Goal: Check status: Check status

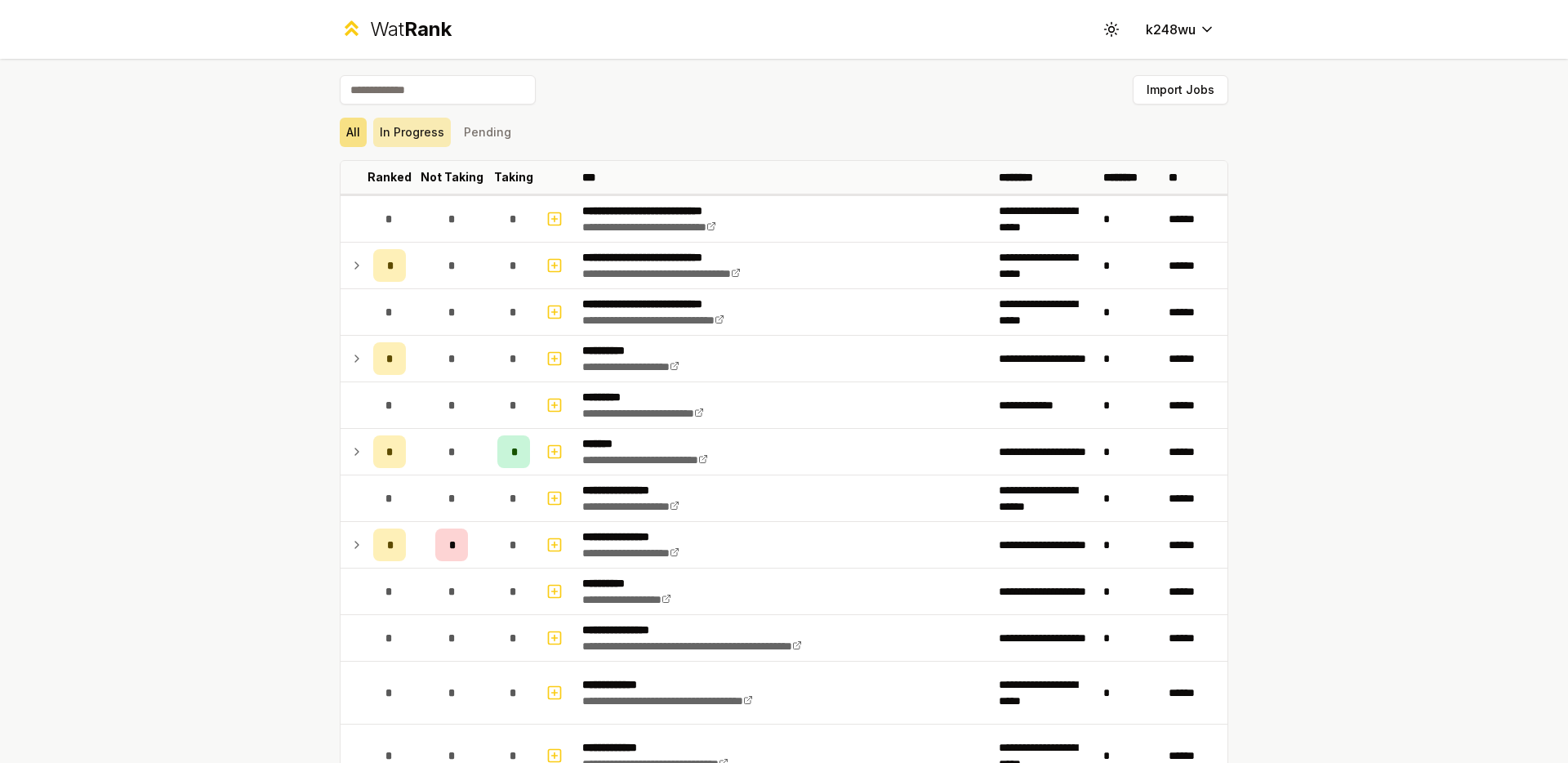
click at [411, 137] on button "In Progress" at bounding box center [412, 132] width 78 height 30
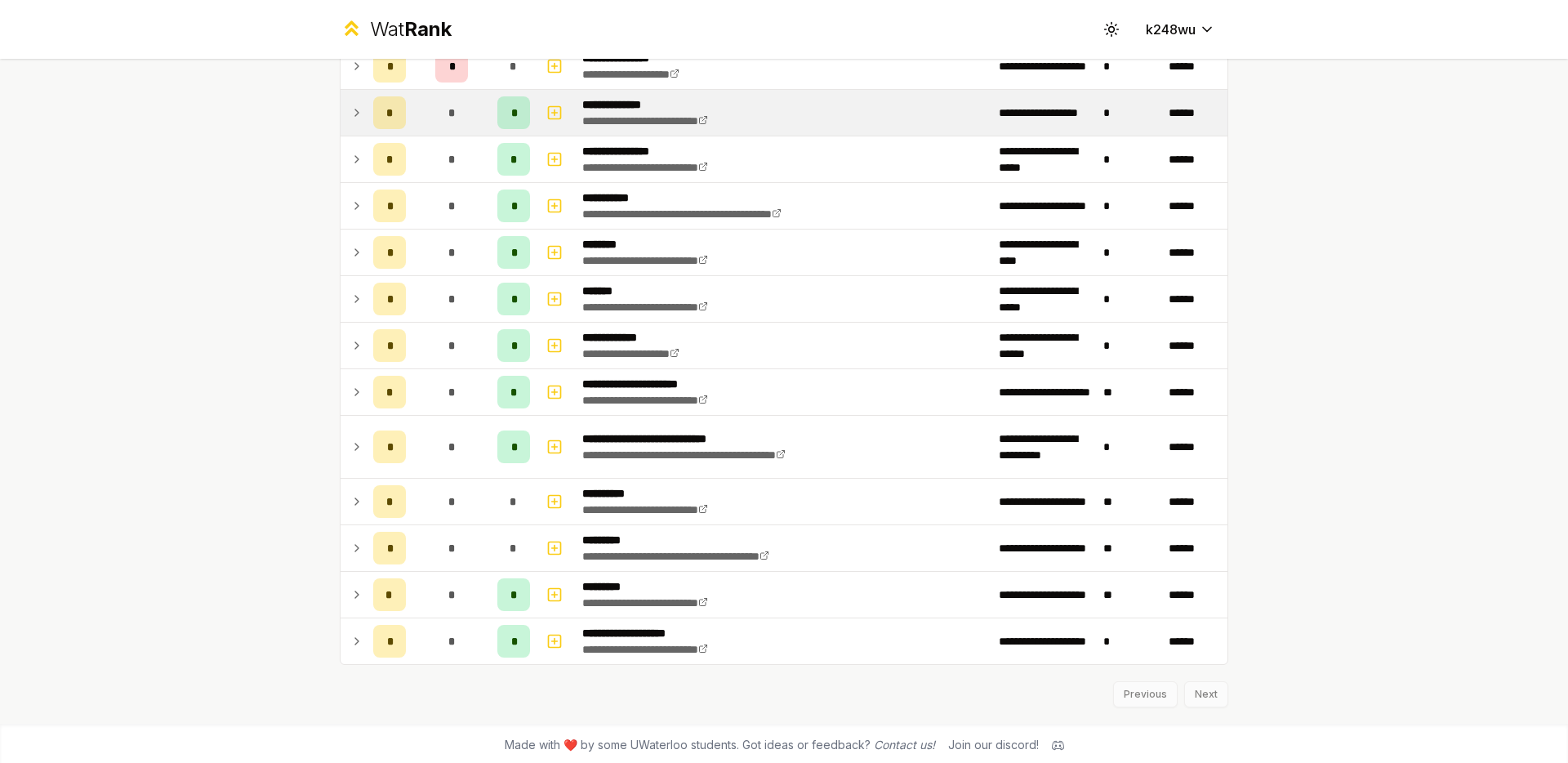
scroll to position [293, 0]
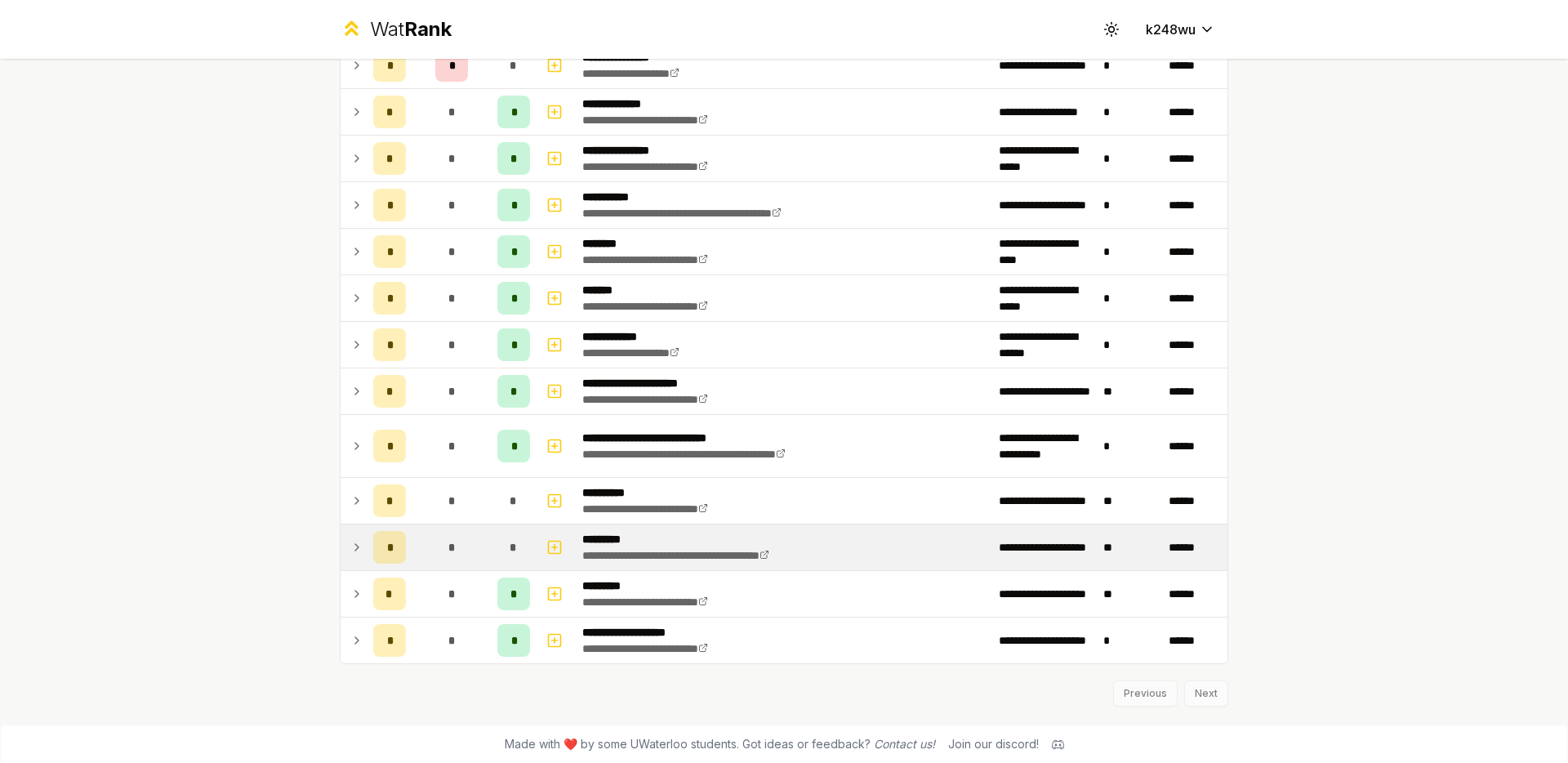
click at [359, 543] on td at bounding box center [354, 547] width 26 height 46
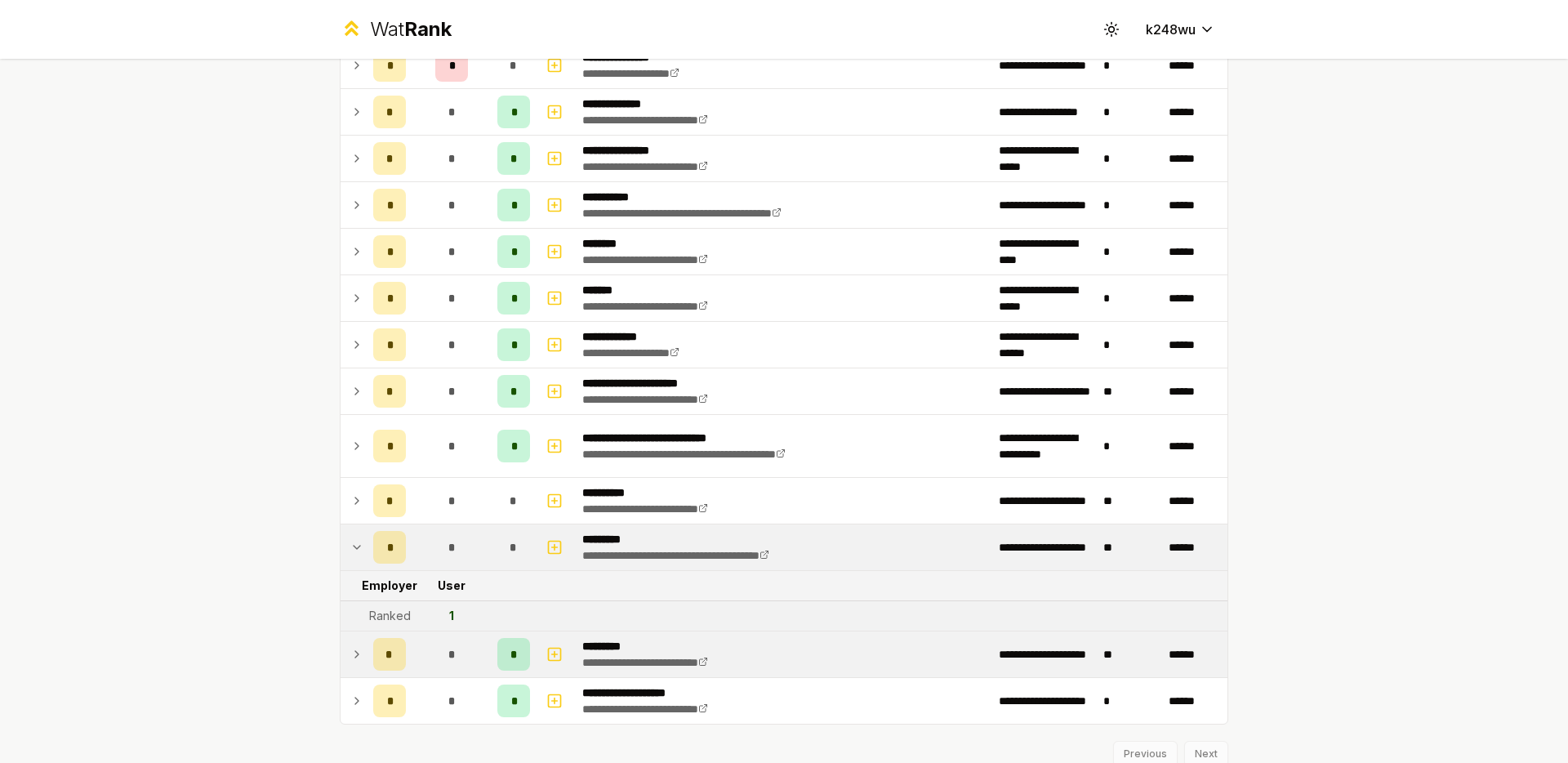
click at [345, 667] on td at bounding box center [354, 654] width 26 height 46
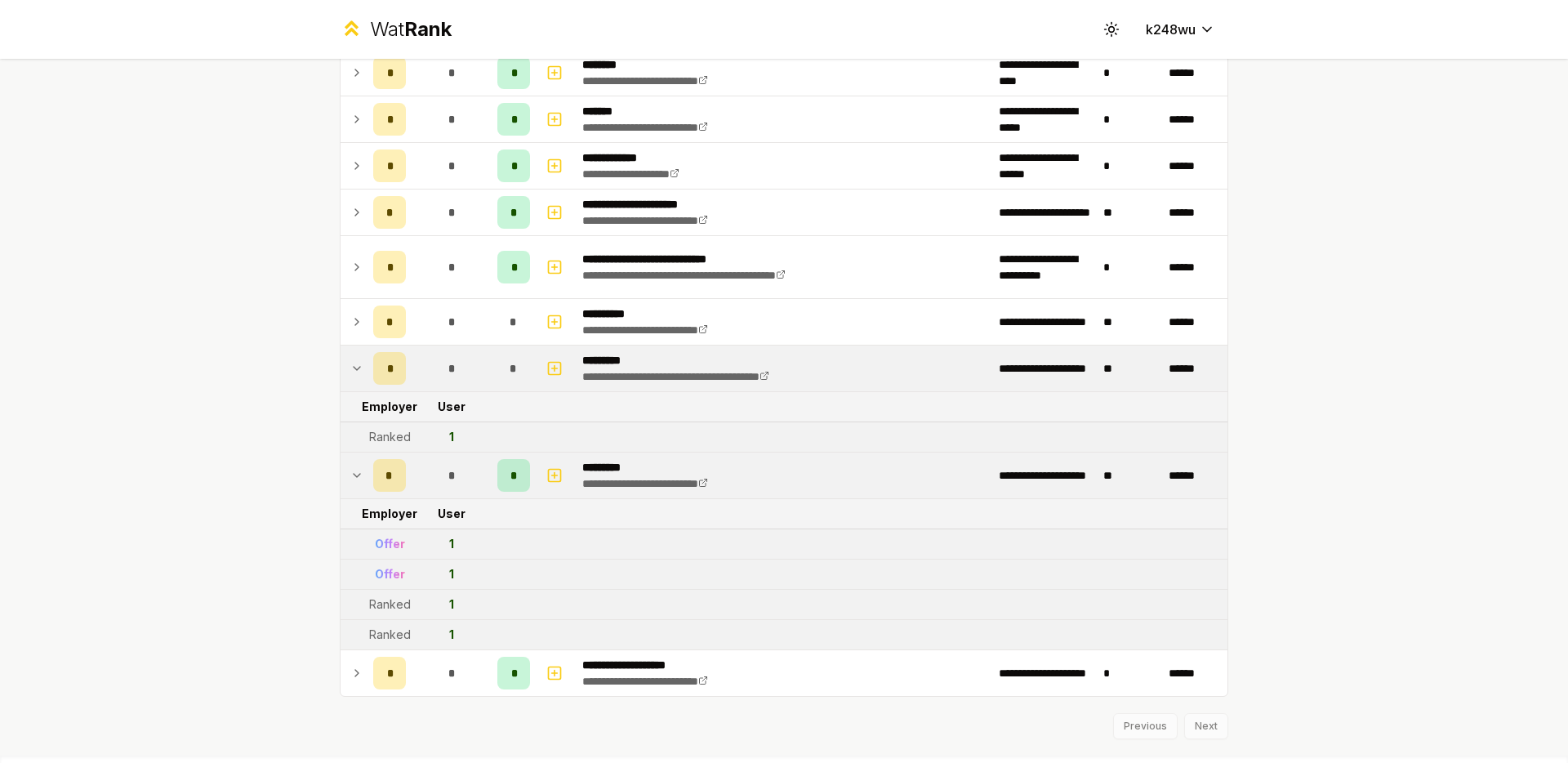
scroll to position [473, 0]
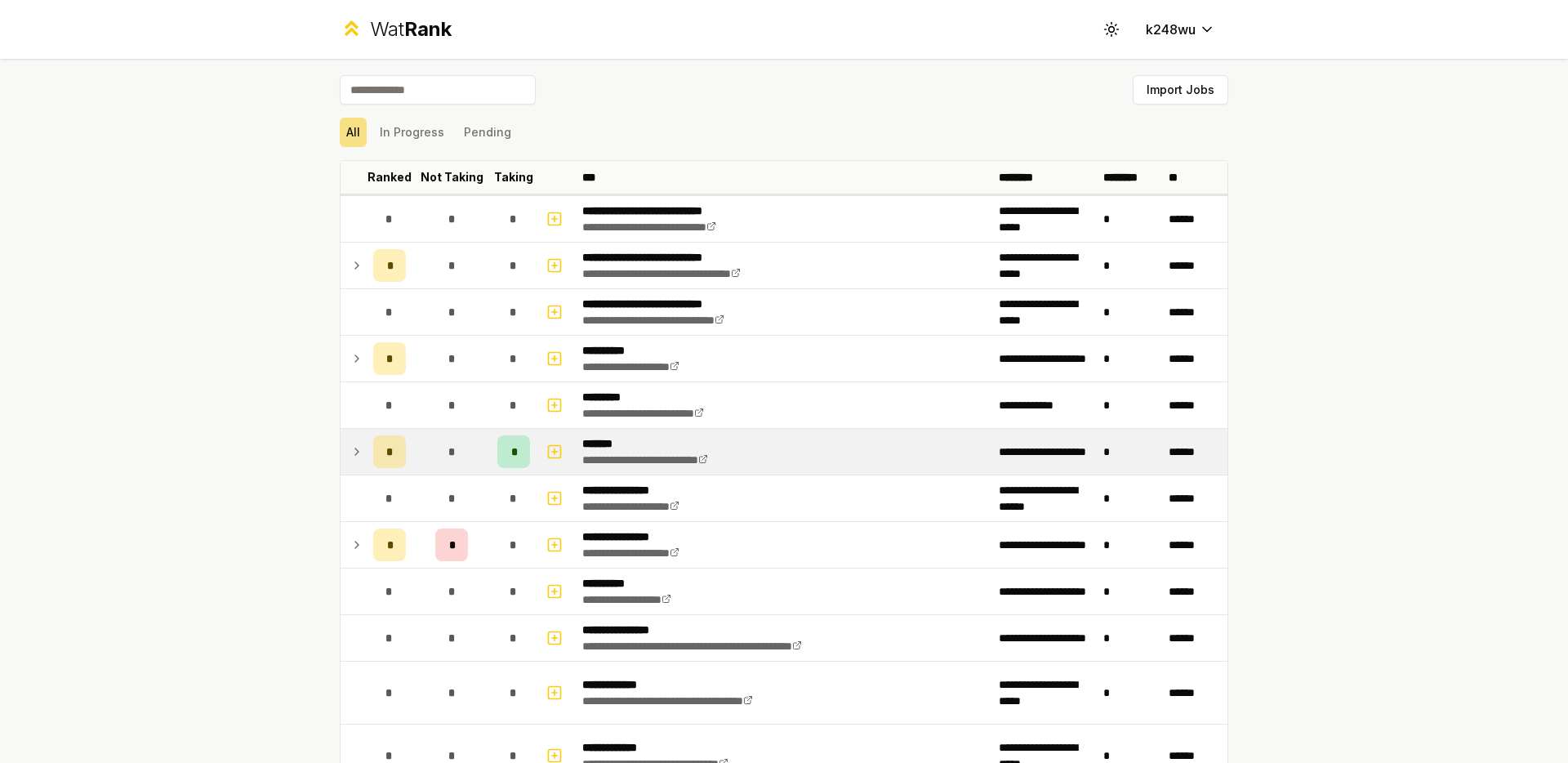
click at [350, 453] on icon at bounding box center [356, 452] width 13 height 20
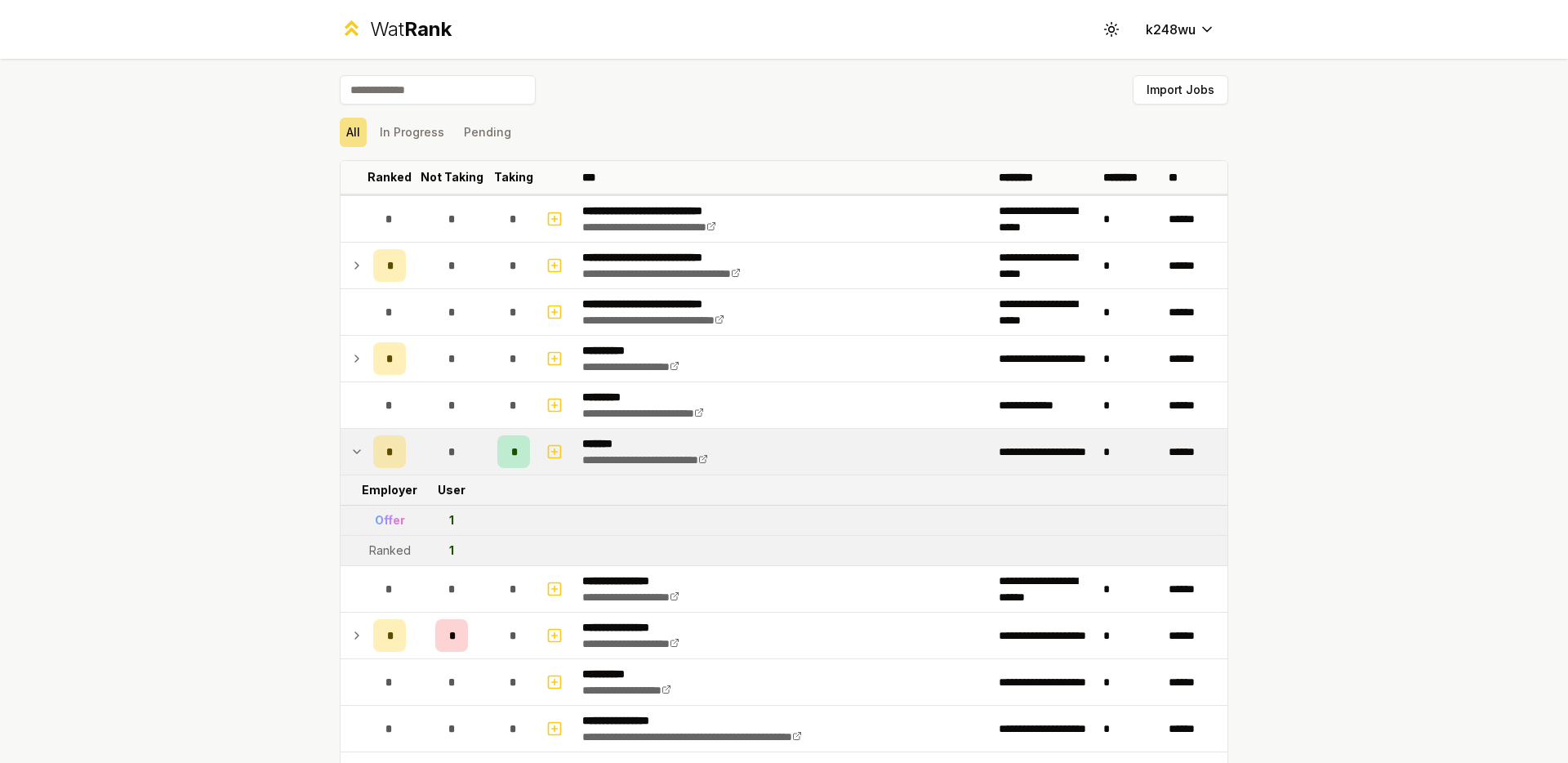
click at [350, 459] on icon at bounding box center [356, 452] width 13 height 20
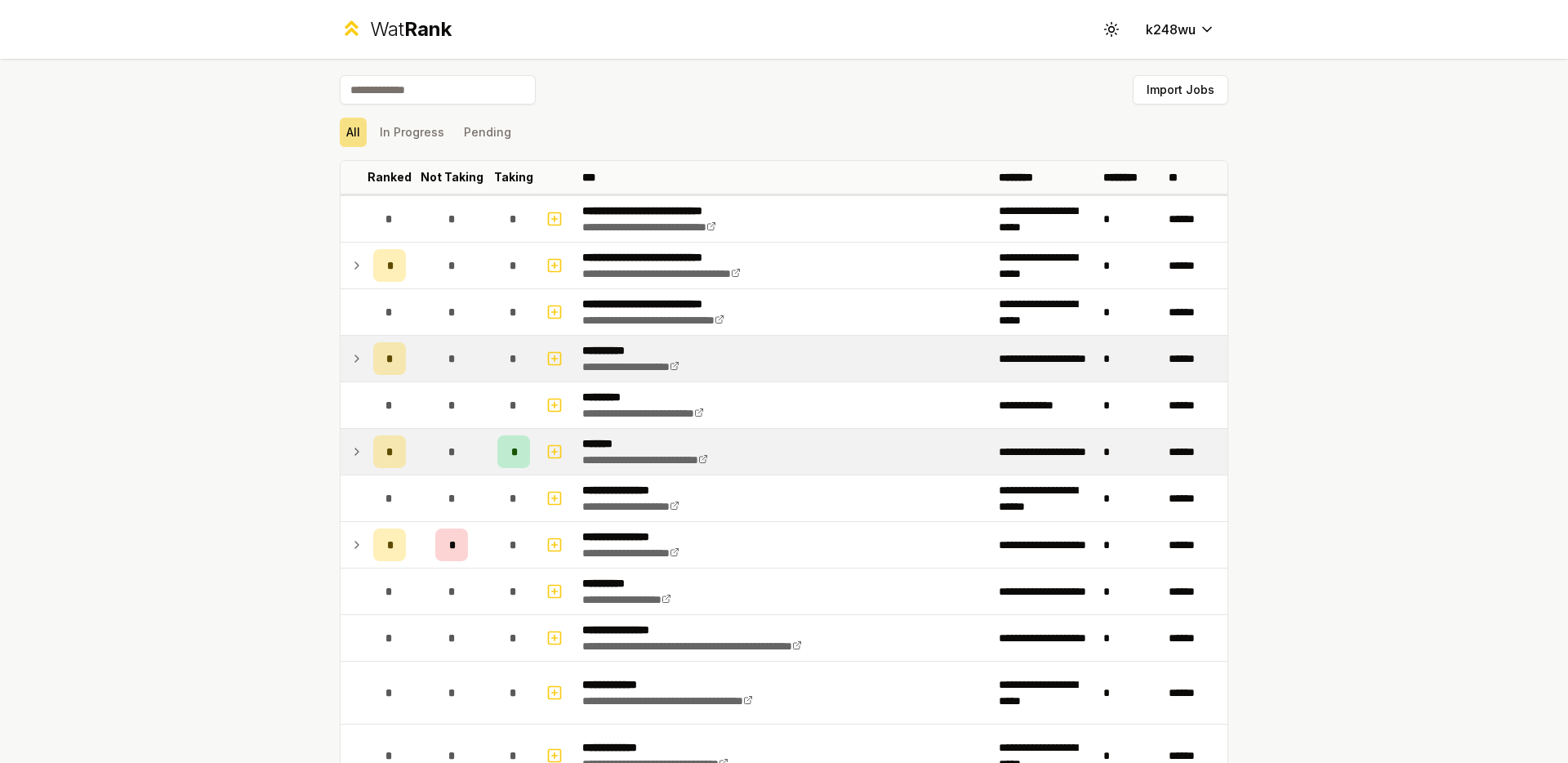
click at [367, 358] on td "*" at bounding box center [390, 358] width 46 height 46
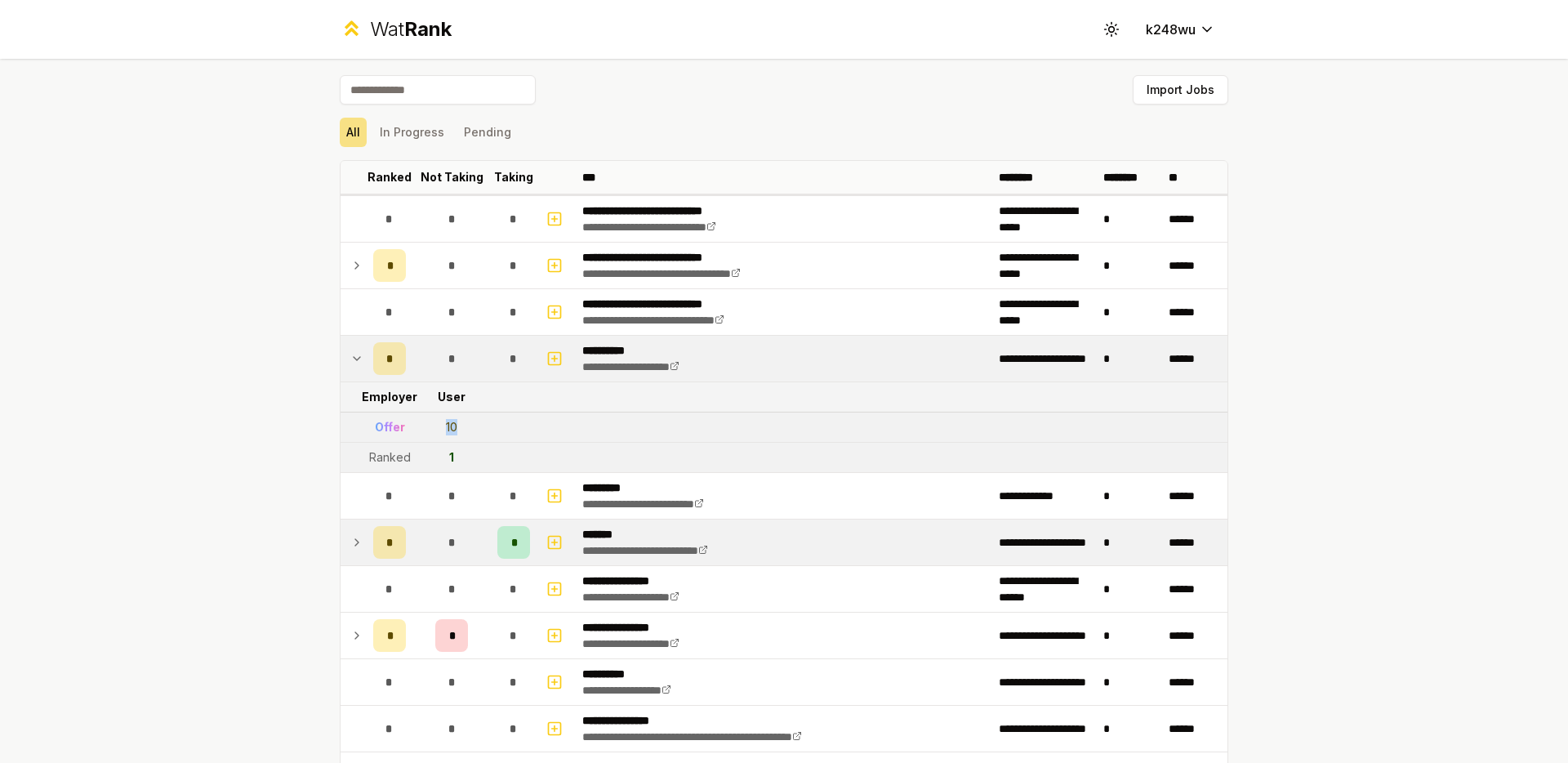
drag, startPoint x: 440, startPoint y: 429, endPoint x: 472, endPoint y: 429, distance: 32.0
click at [472, 429] on td "10" at bounding box center [451, 427] width 79 height 30
click at [465, 427] on td "10" at bounding box center [451, 427] width 79 height 30
click at [439, 452] on td "1" at bounding box center [451, 457] width 79 height 30
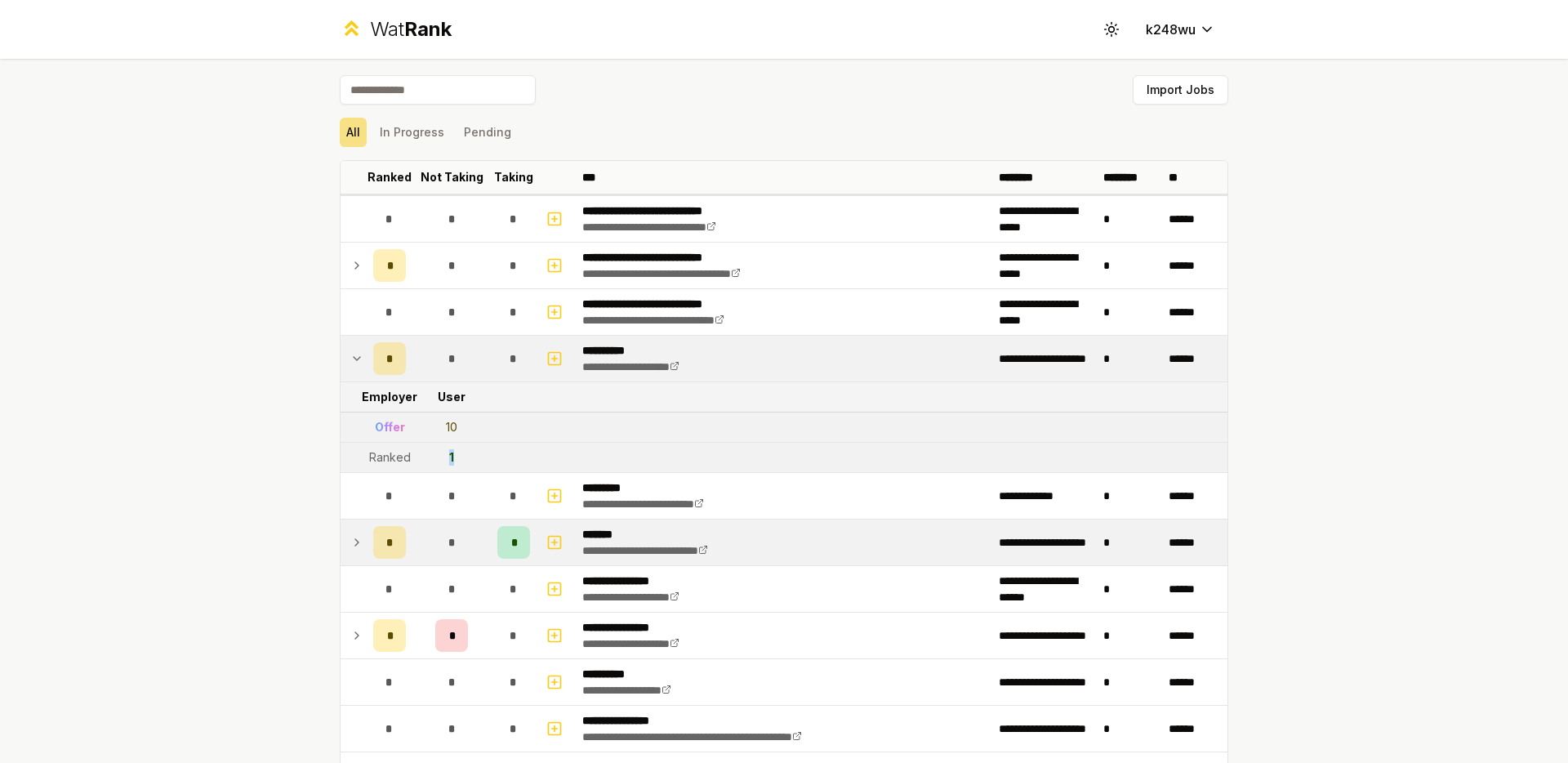
drag, startPoint x: 434, startPoint y: 457, endPoint x: 426, endPoint y: 456, distance: 8.1
click at [428, 456] on td "1" at bounding box center [451, 457] width 79 height 30
click at [300, 435] on div "**********" at bounding box center [784, 382] width 1568 height 763
